Goal: Information Seeking & Learning: Learn about a topic

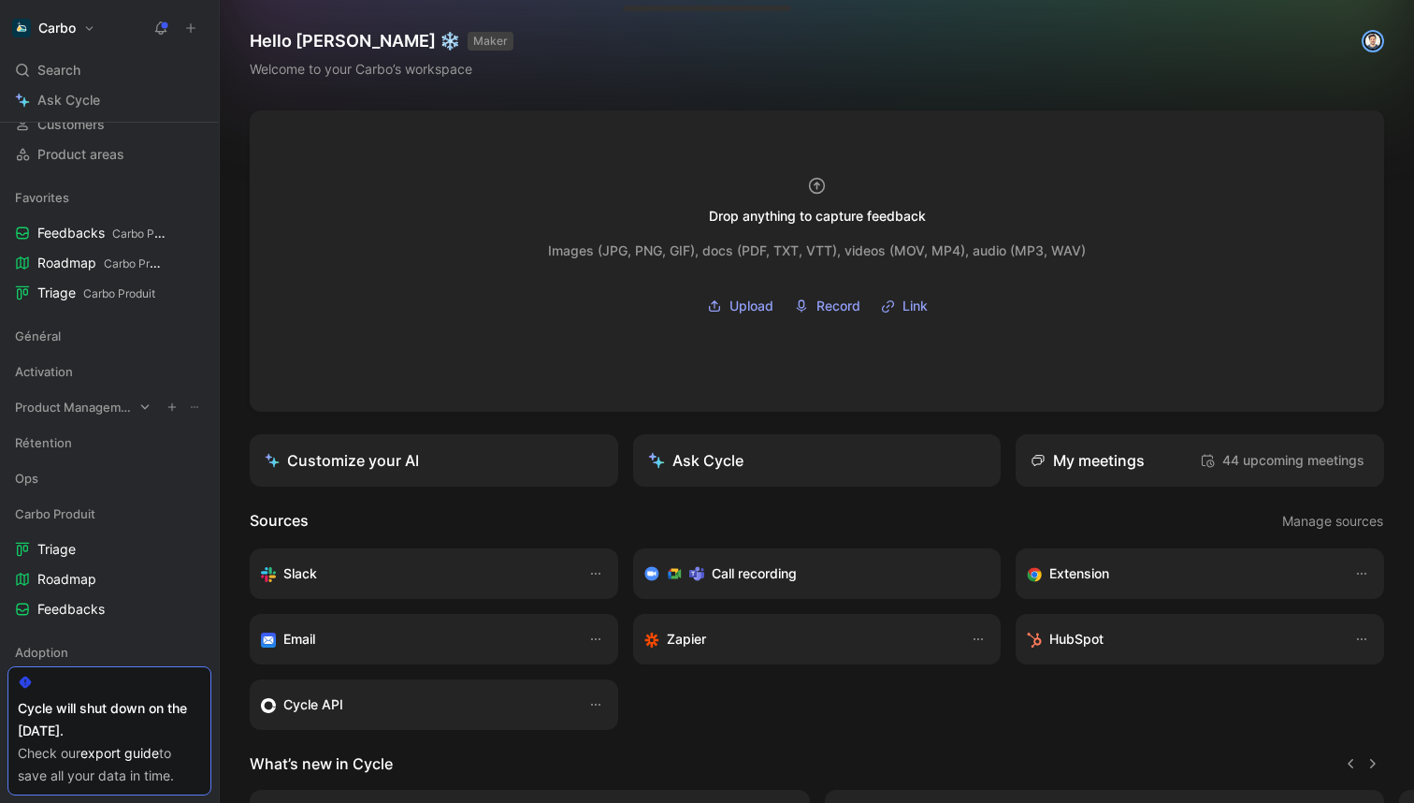
scroll to position [170, 0]
click at [40, 434] on span "Rétention" at bounding box center [43, 441] width 57 height 19
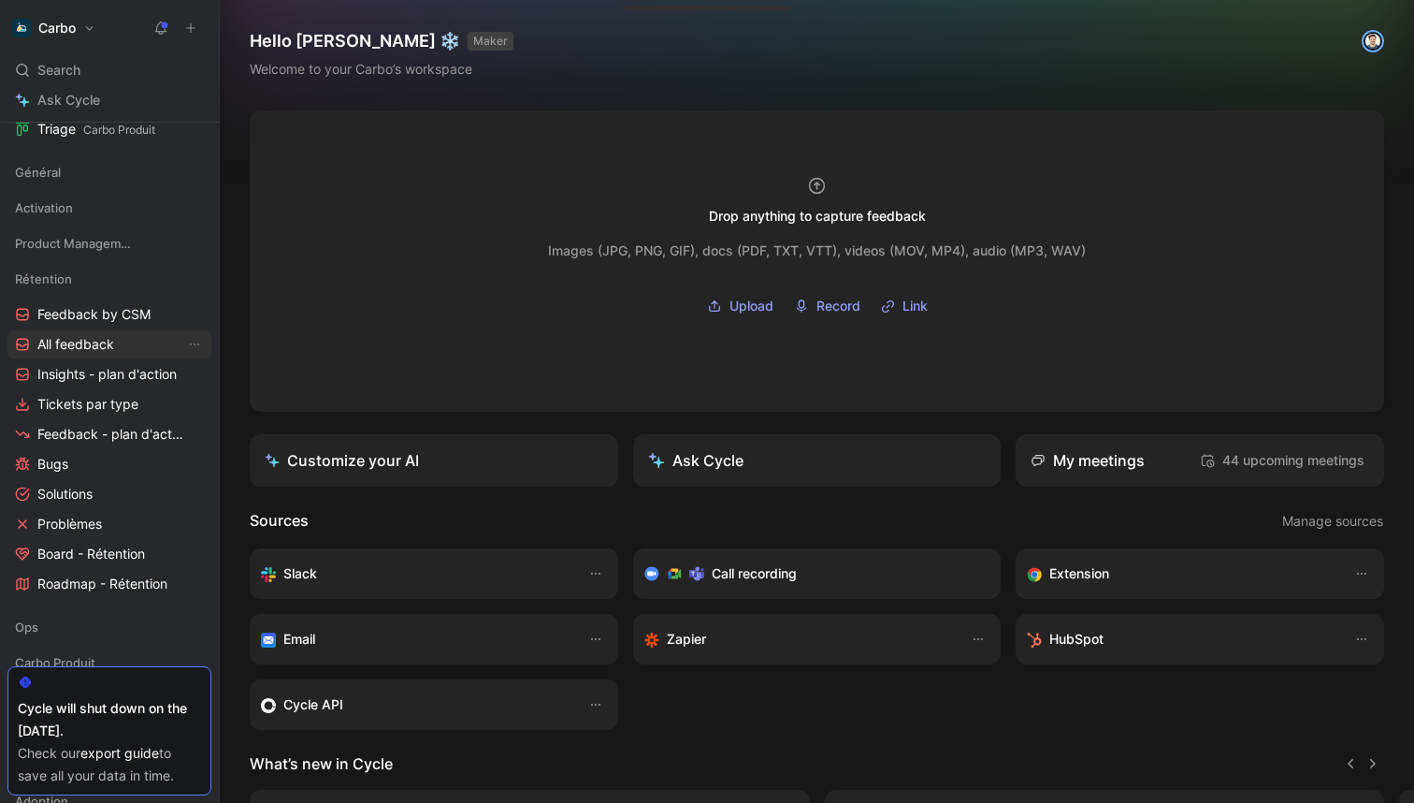
scroll to position [363, 0]
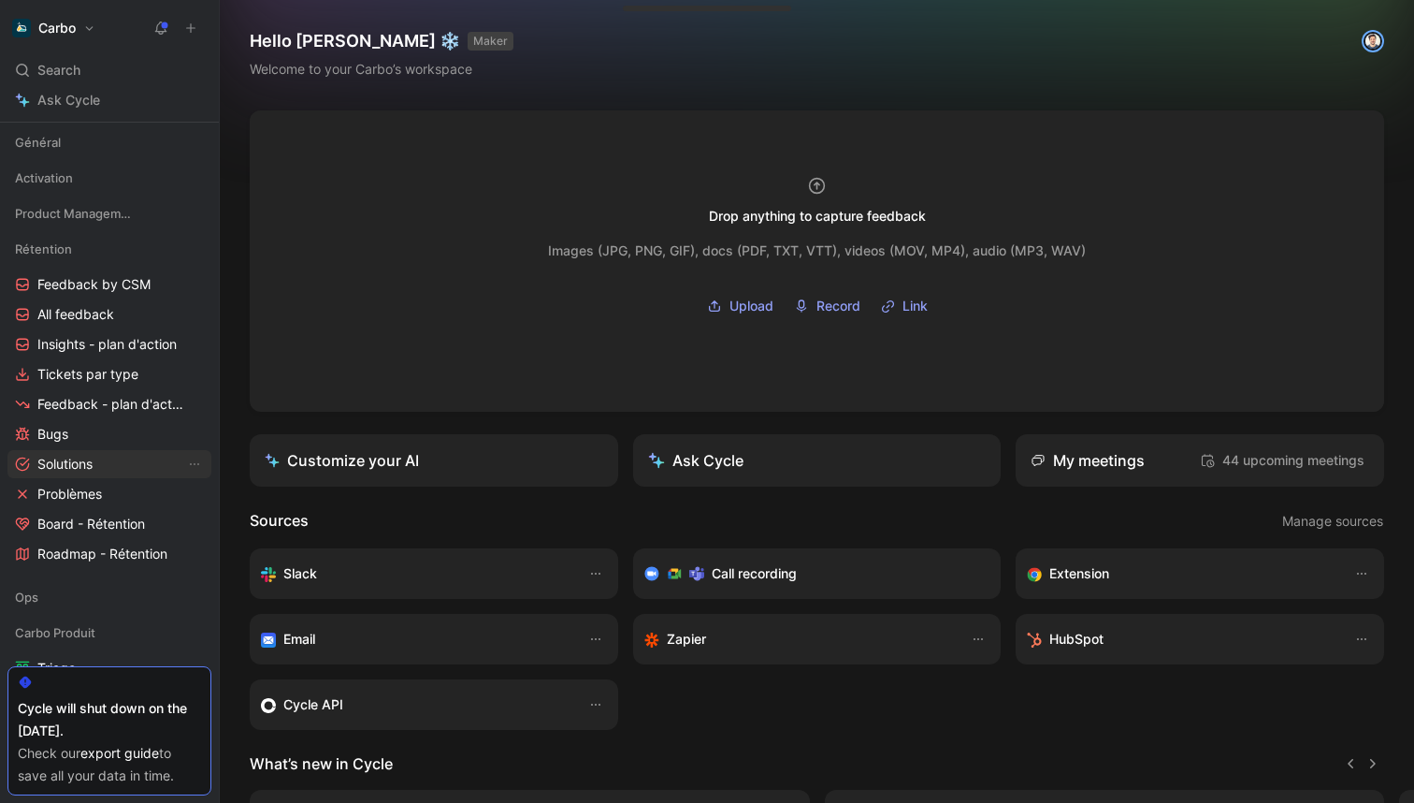
click at [65, 463] on span "Solutions" at bounding box center [64, 464] width 55 height 19
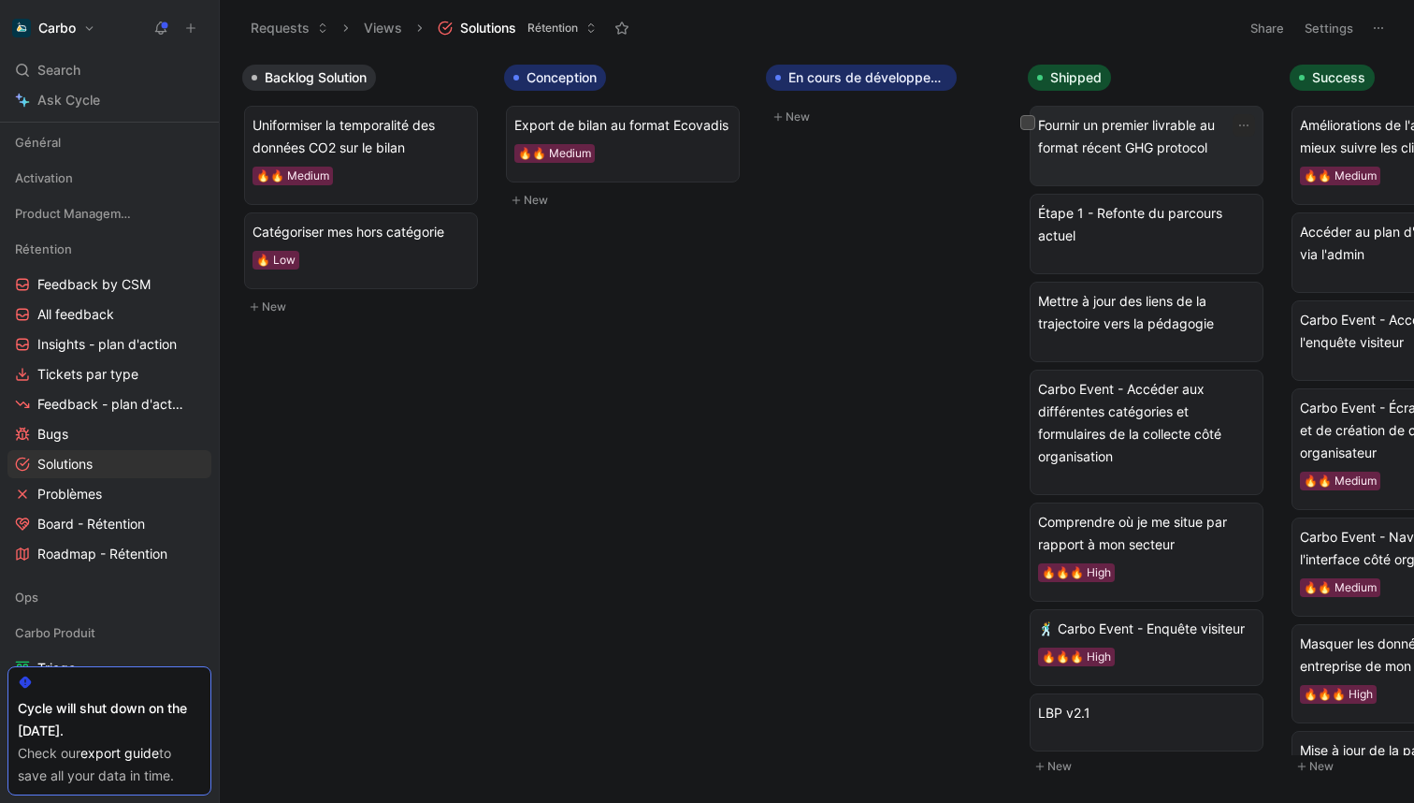
click at [1221, 166] on div "Fournir un premier livrable au format récent GHG protocol" at bounding box center [1146, 146] width 217 height 64
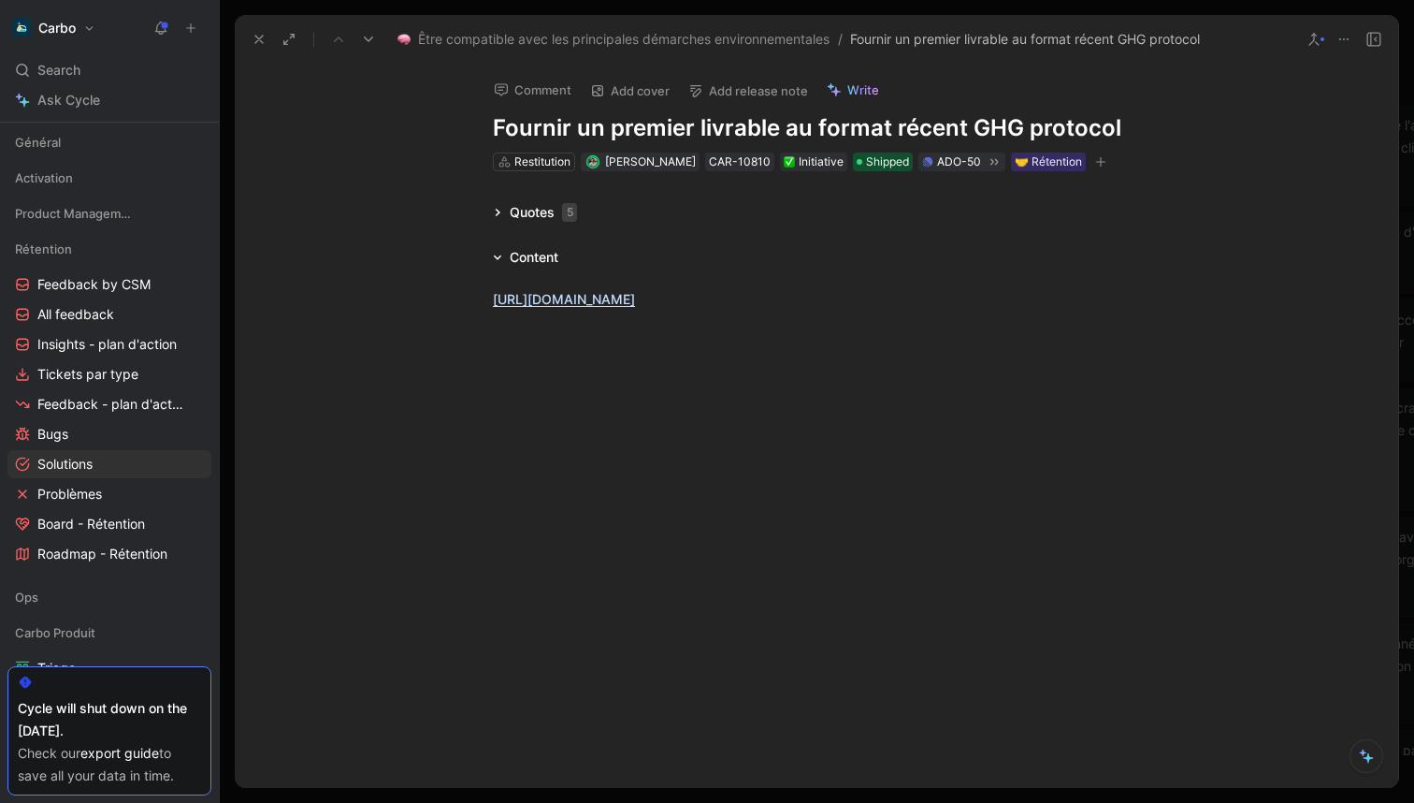
click at [260, 36] on icon at bounding box center [259, 39] width 15 height 15
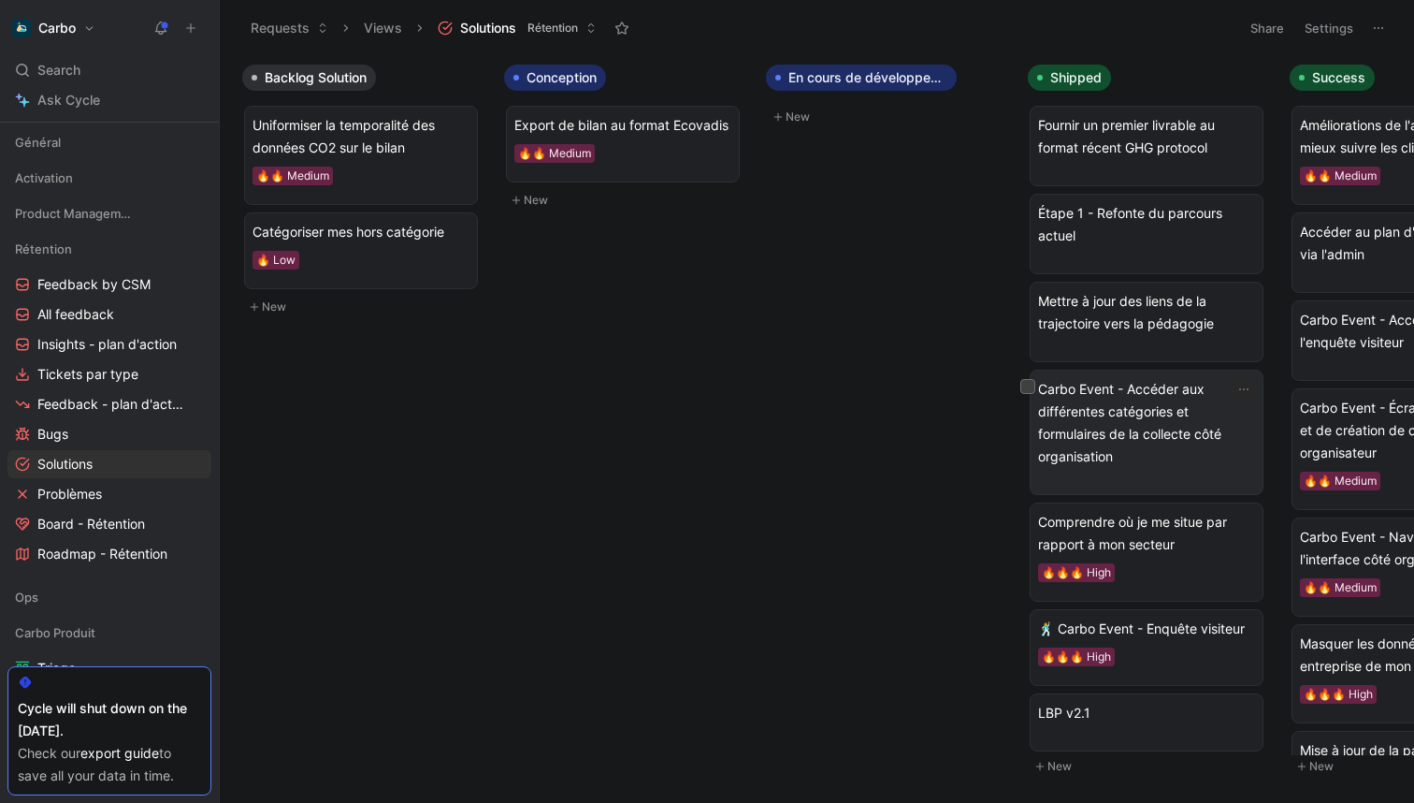
click at [1116, 408] on span "Carbo Event - Accéder aux différentes catégories et formulaires de la collecte …" at bounding box center [1146, 423] width 217 height 90
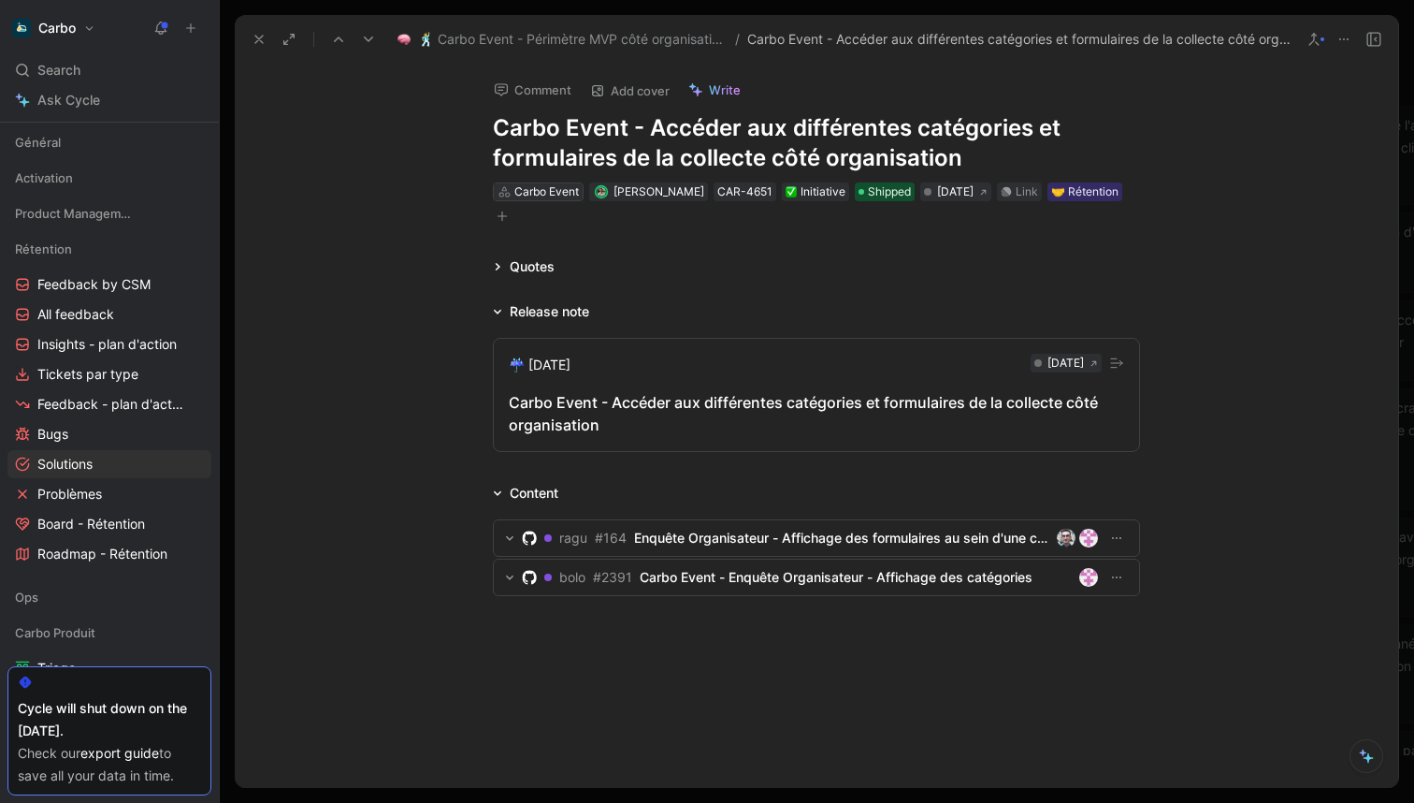
click at [541, 189] on div "Carbo Event" at bounding box center [546, 191] width 65 height 19
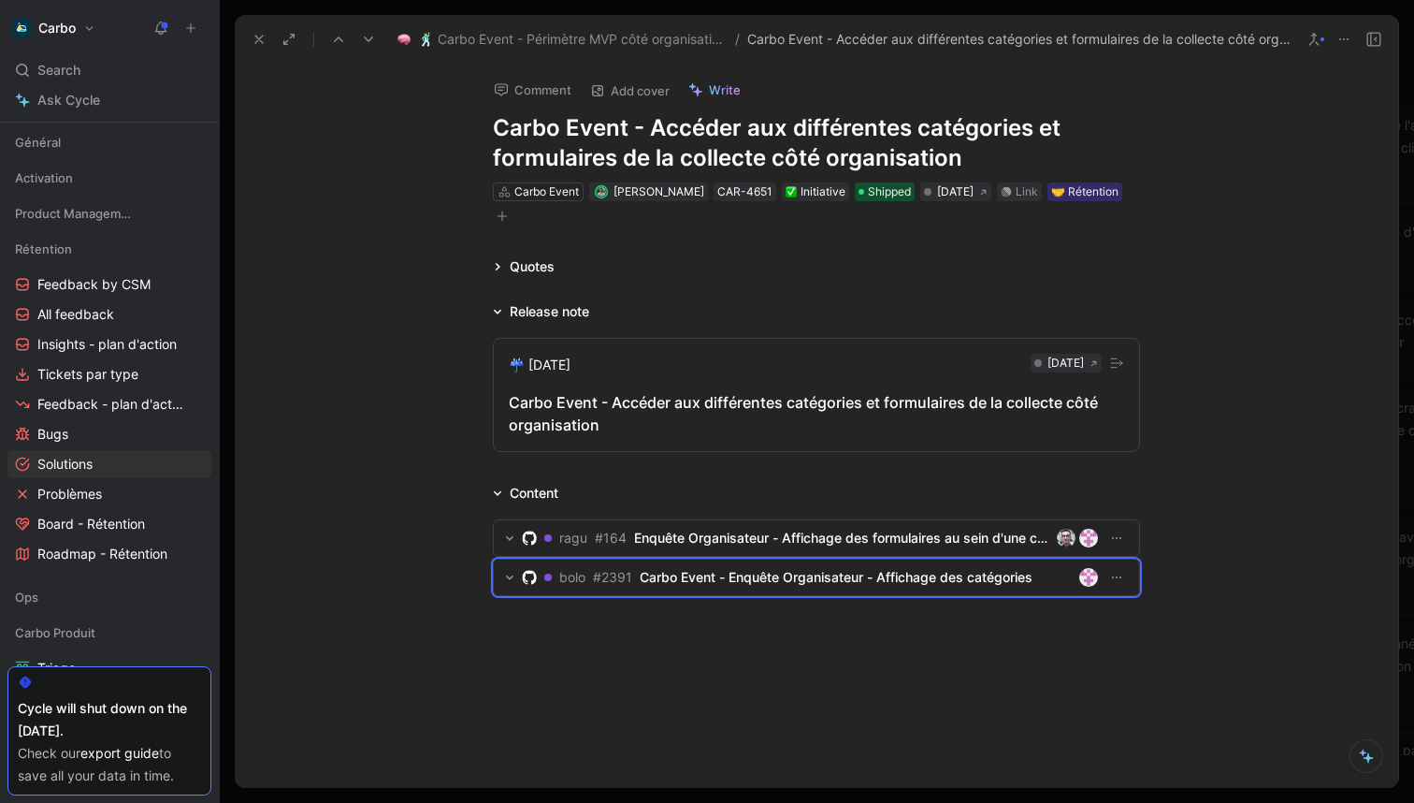
click at [262, 36] on icon at bounding box center [259, 39] width 15 height 15
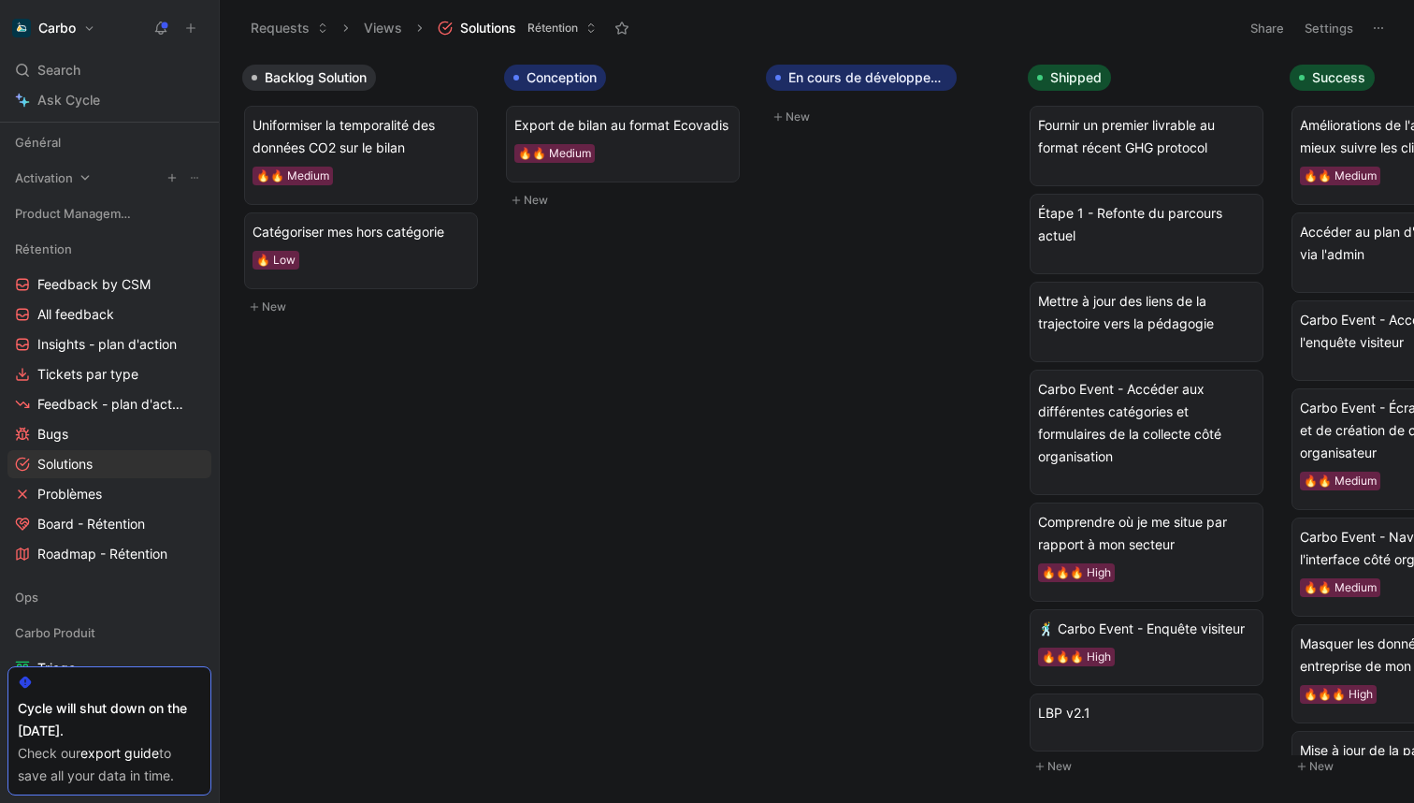
click at [53, 173] on span "Activation" at bounding box center [44, 177] width 58 height 19
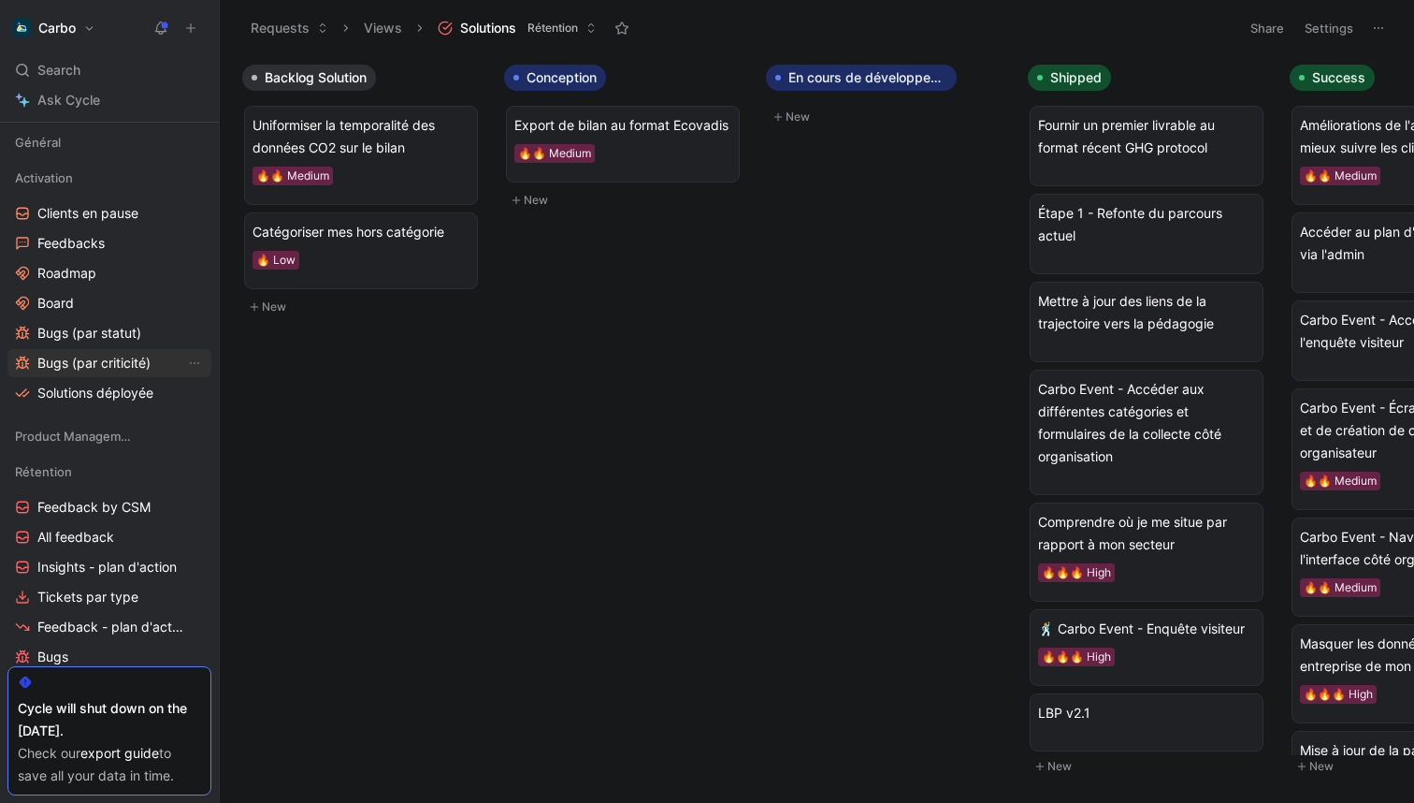
click at [54, 355] on span "Bugs (par criticité)" at bounding box center [93, 363] width 113 height 19
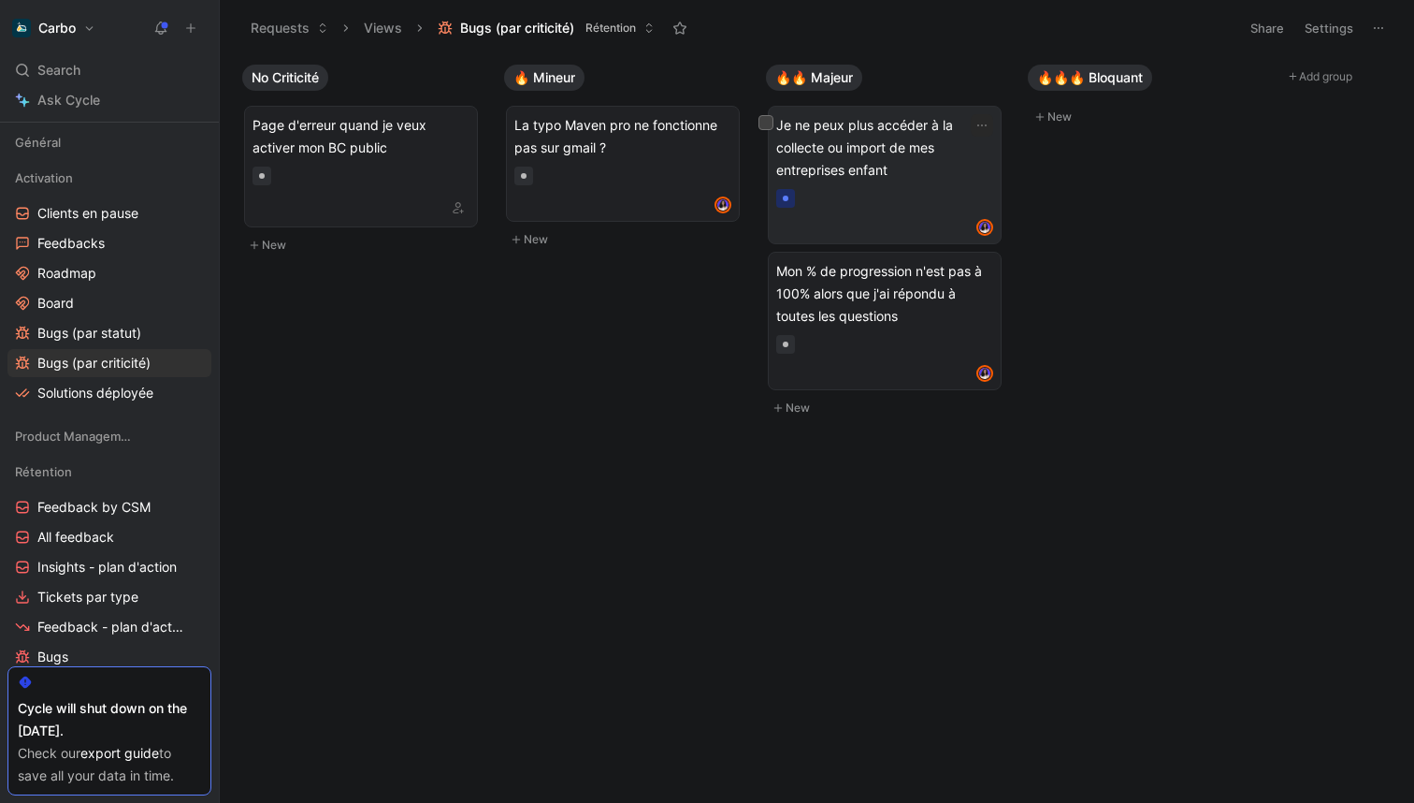
click at [890, 171] on span "Je ne peux plus accéder à la collecte ou import de mes entreprises enfant" at bounding box center [884, 147] width 217 height 67
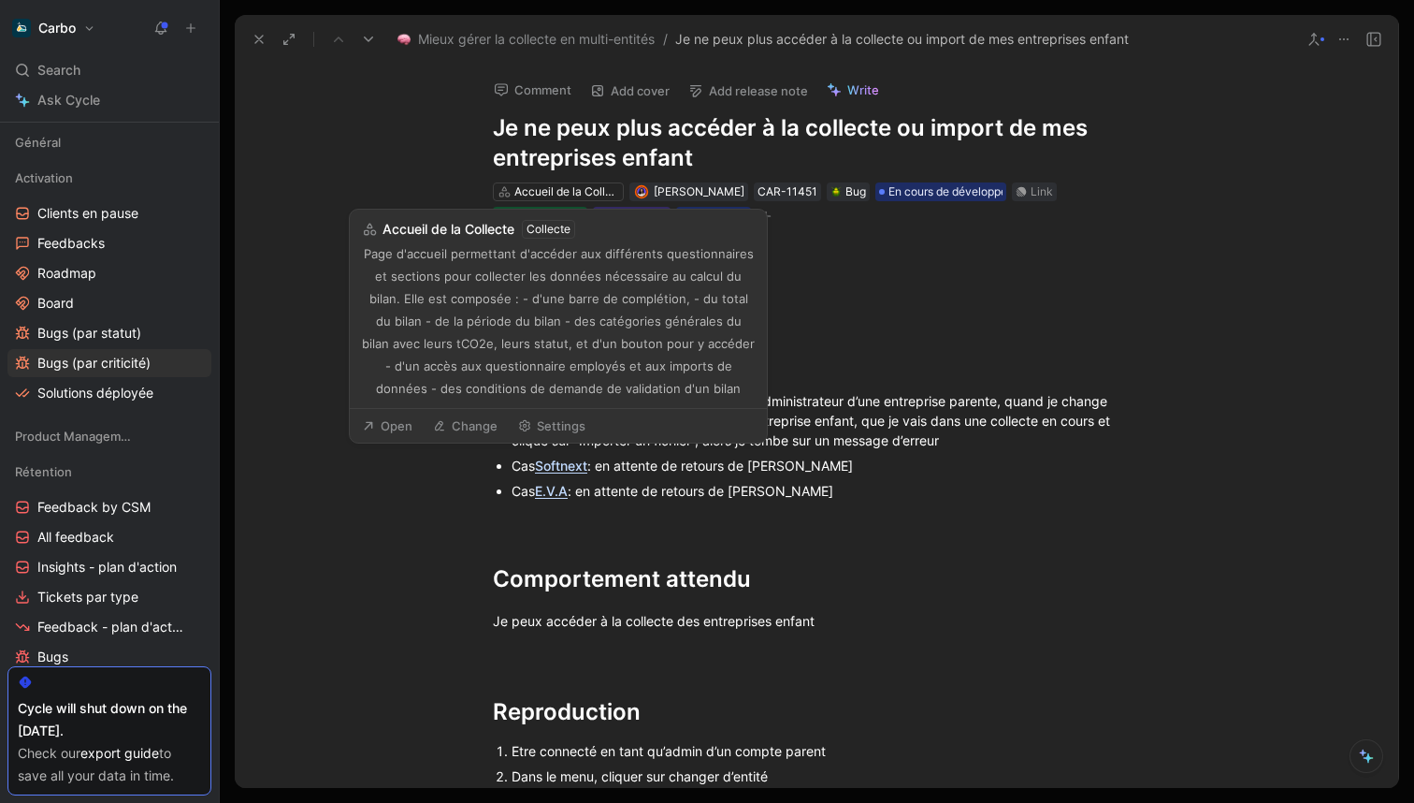
click at [475, 424] on button "Change" at bounding box center [465, 426] width 81 height 26
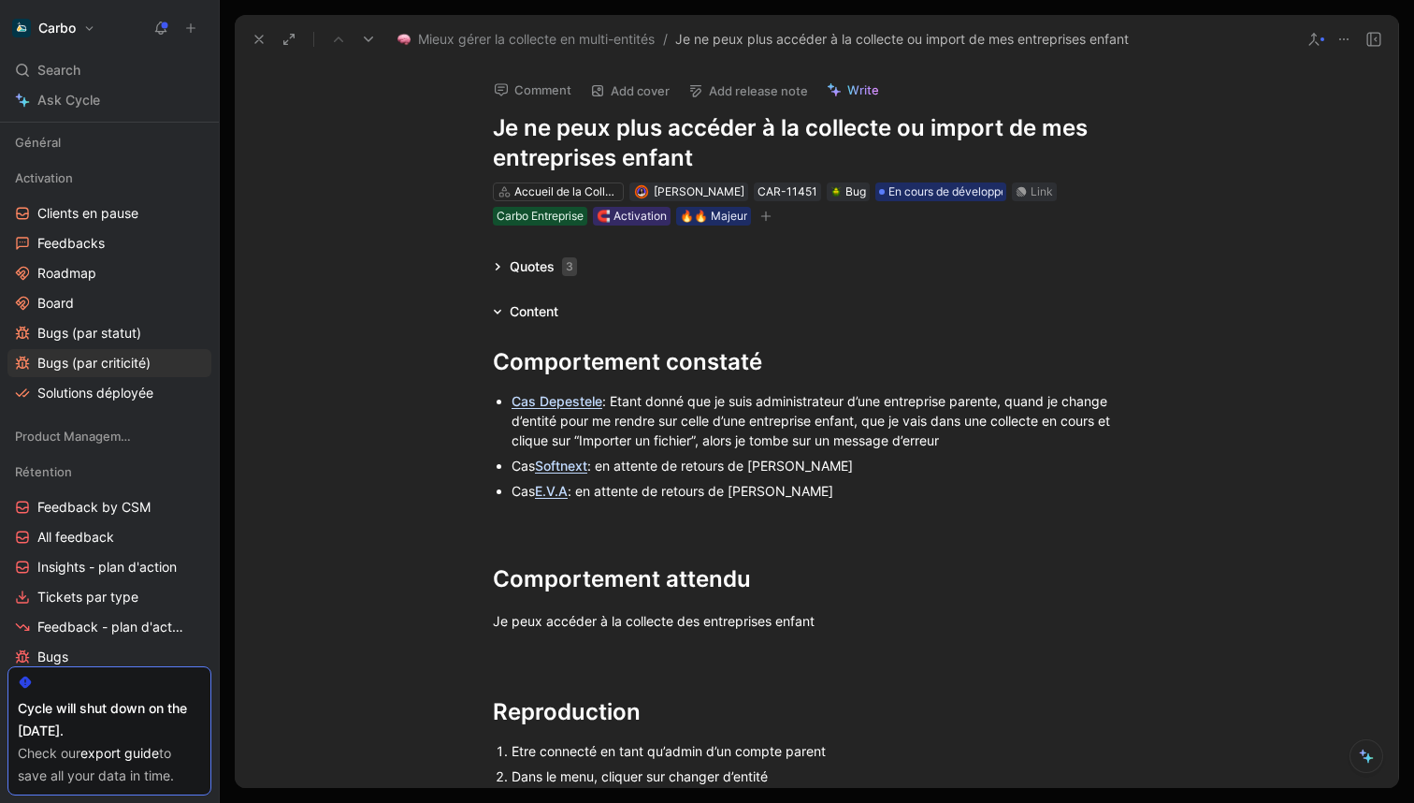
click at [258, 41] on icon at bounding box center [259, 39] width 15 height 15
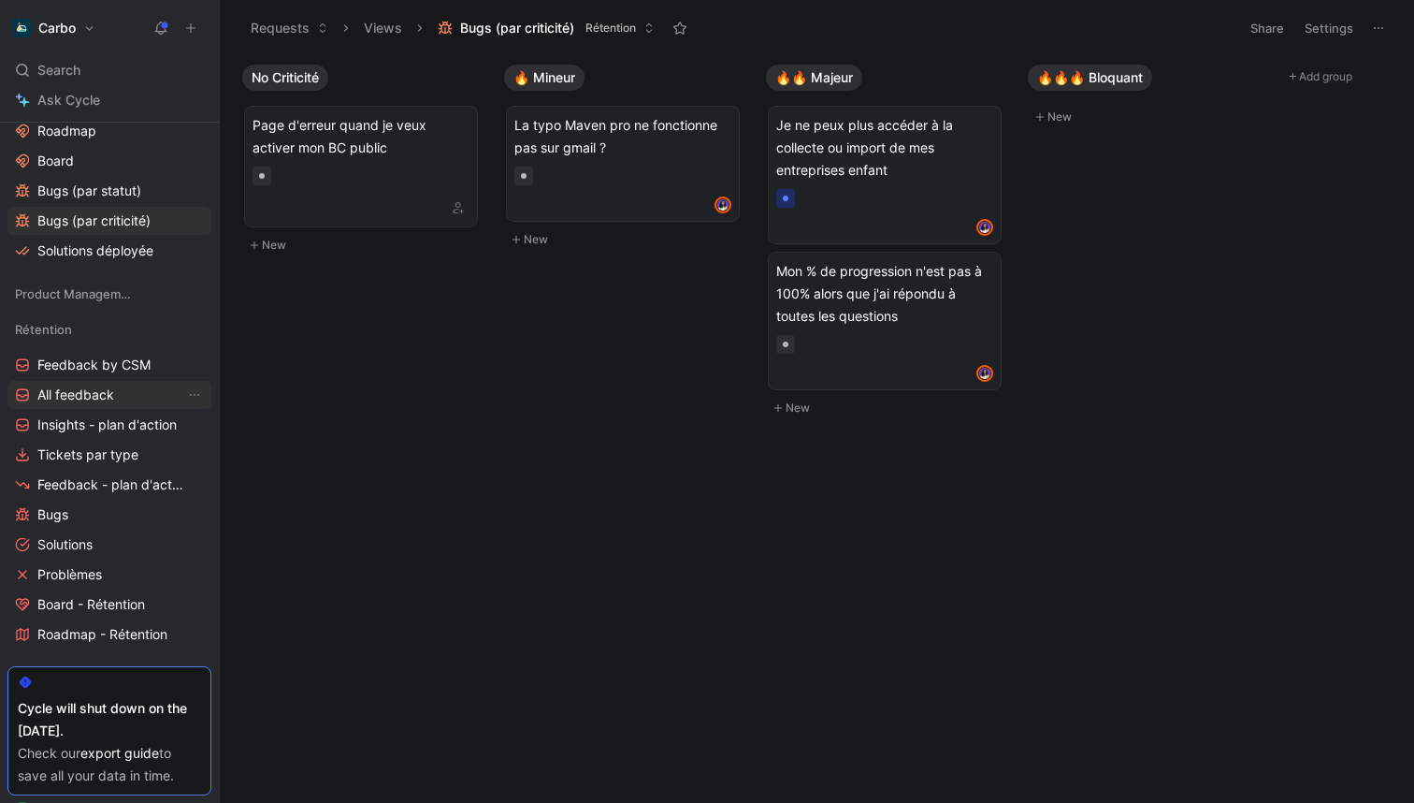
scroll to position [512, 0]
